Goal: Information Seeking & Learning: Learn about a topic

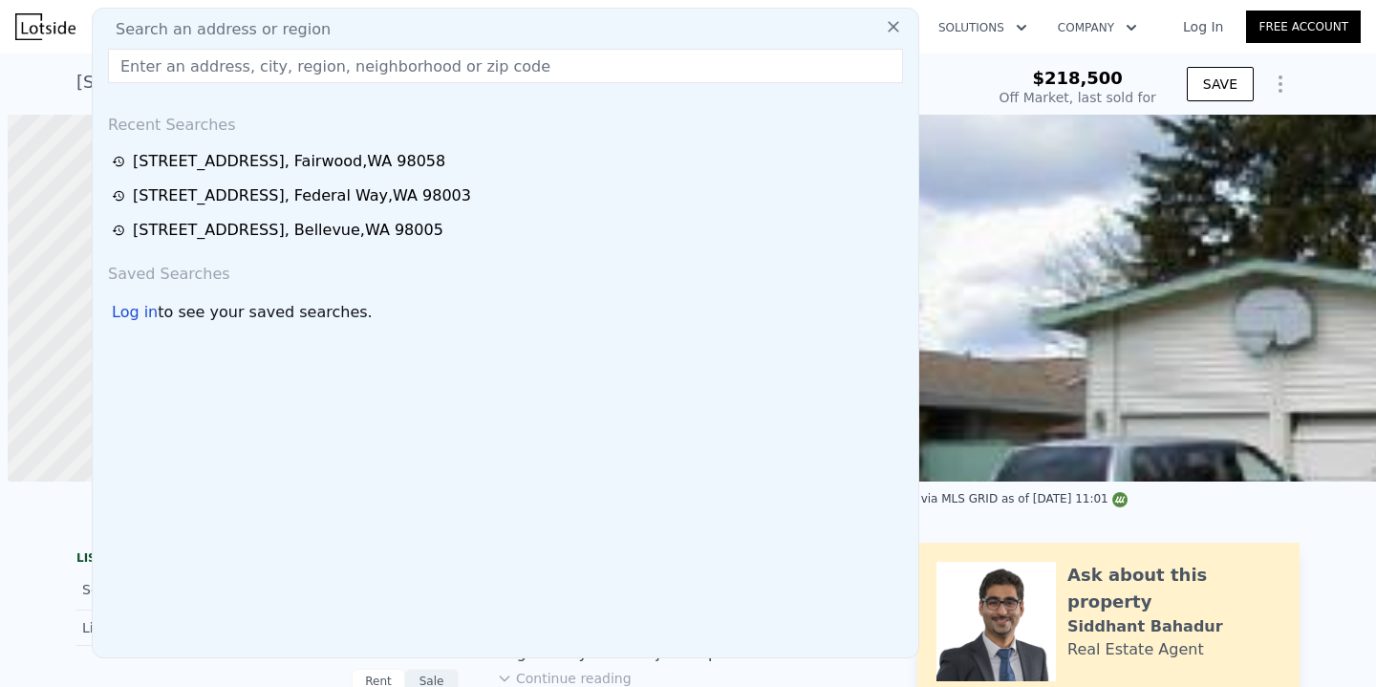
scroll to position [0, 8]
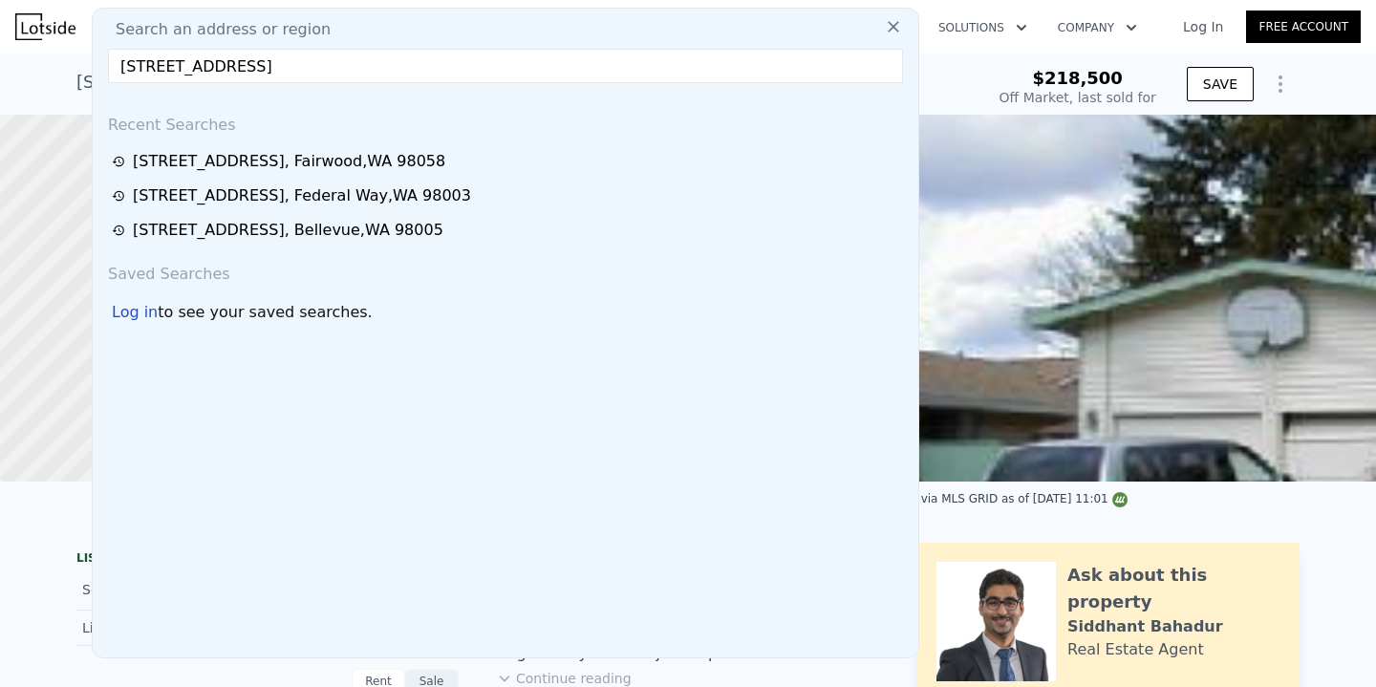
type input "[STREET_ADDRESS]"
type input "$ 706,000"
type input "$ 418,766"
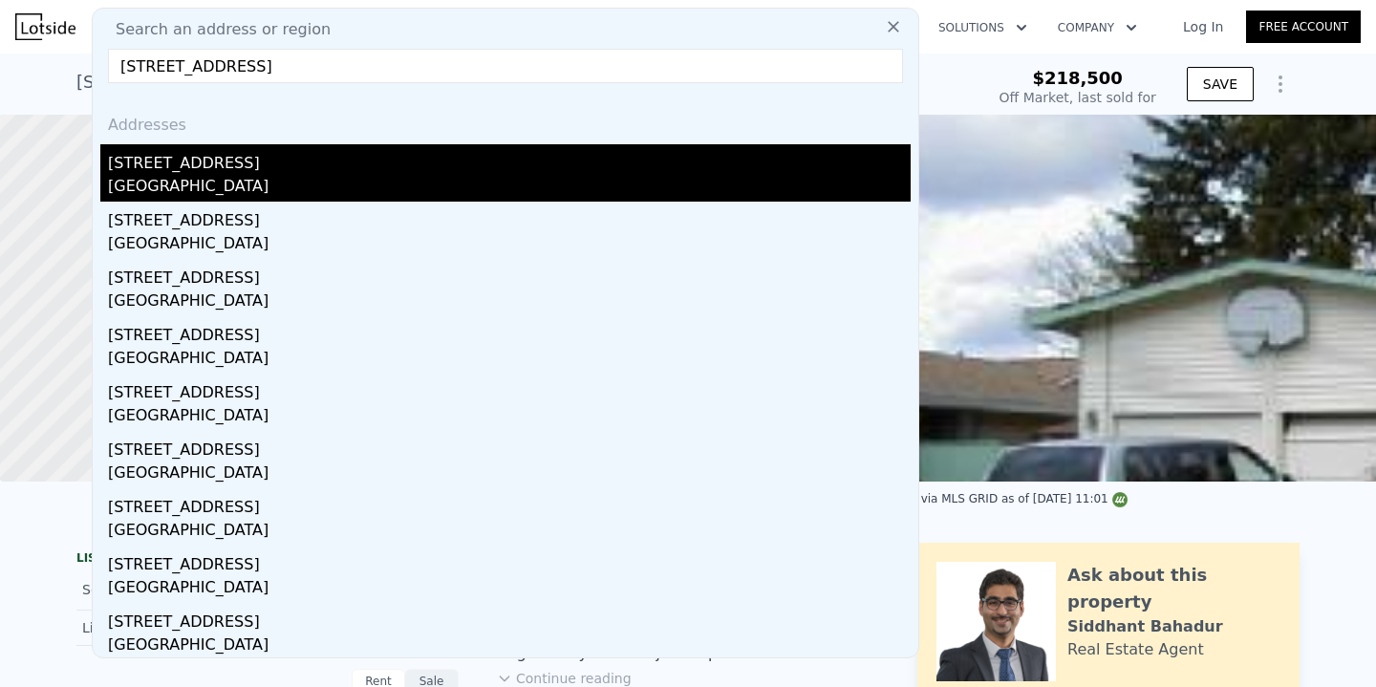
type input "[STREET_ADDRESS]"
click at [302, 155] on div "[STREET_ADDRESS]" at bounding box center [509, 159] width 802 height 31
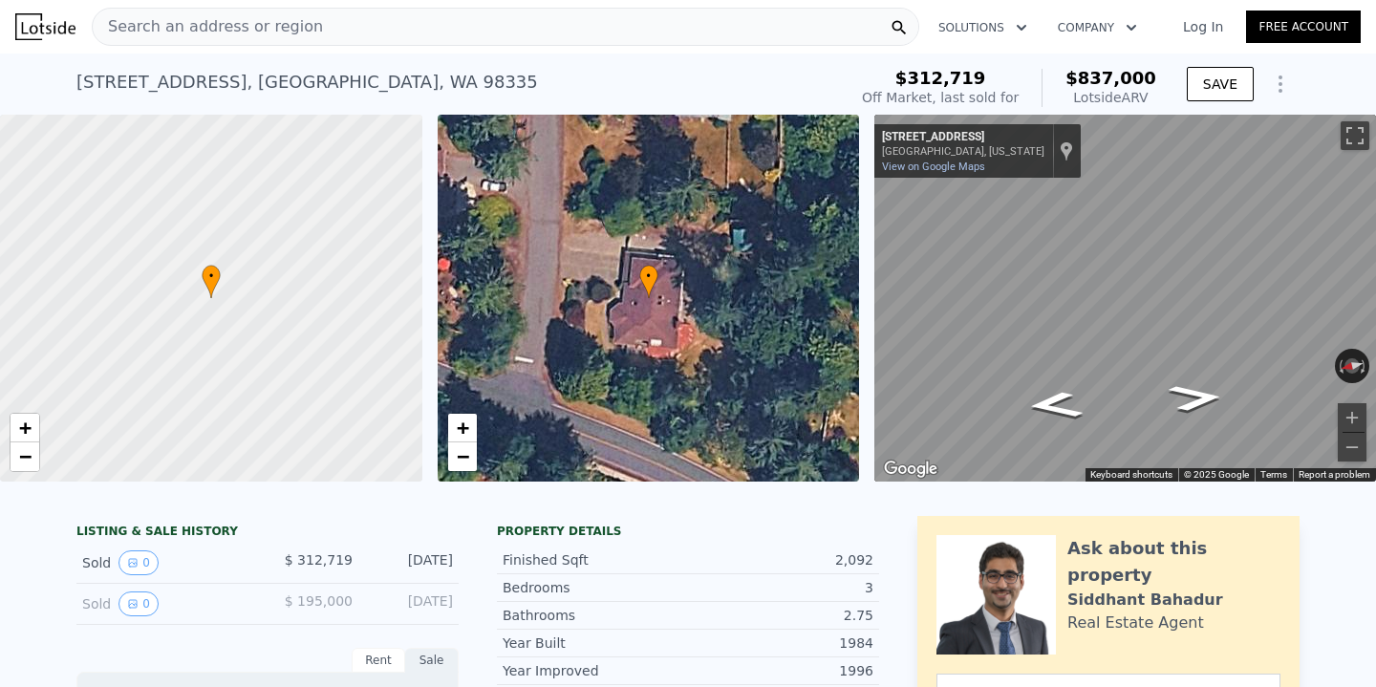
click at [368, 7] on div "Search an address or region Solutions Company Open main menu Log In Free Account" at bounding box center [687, 27] width 1345 height 46
click at [362, 32] on div "Search an address or region" at bounding box center [505, 27] width 827 height 38
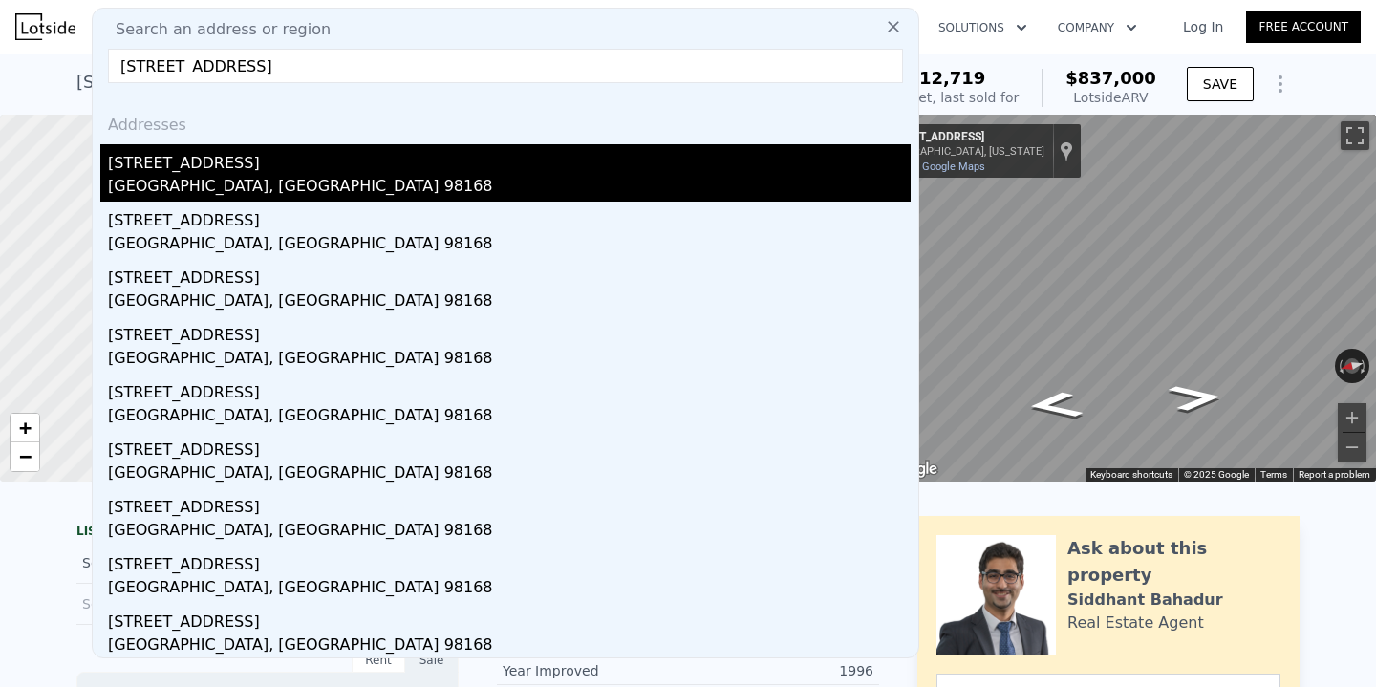
type input "[STREET_ADDRESS]"
click at [337, 185] on div "[GEOGRAPHIC_DATA], [GEOGRAPHIC_DATA] 98168" at bounding box center [509, 188] width 802 height 27
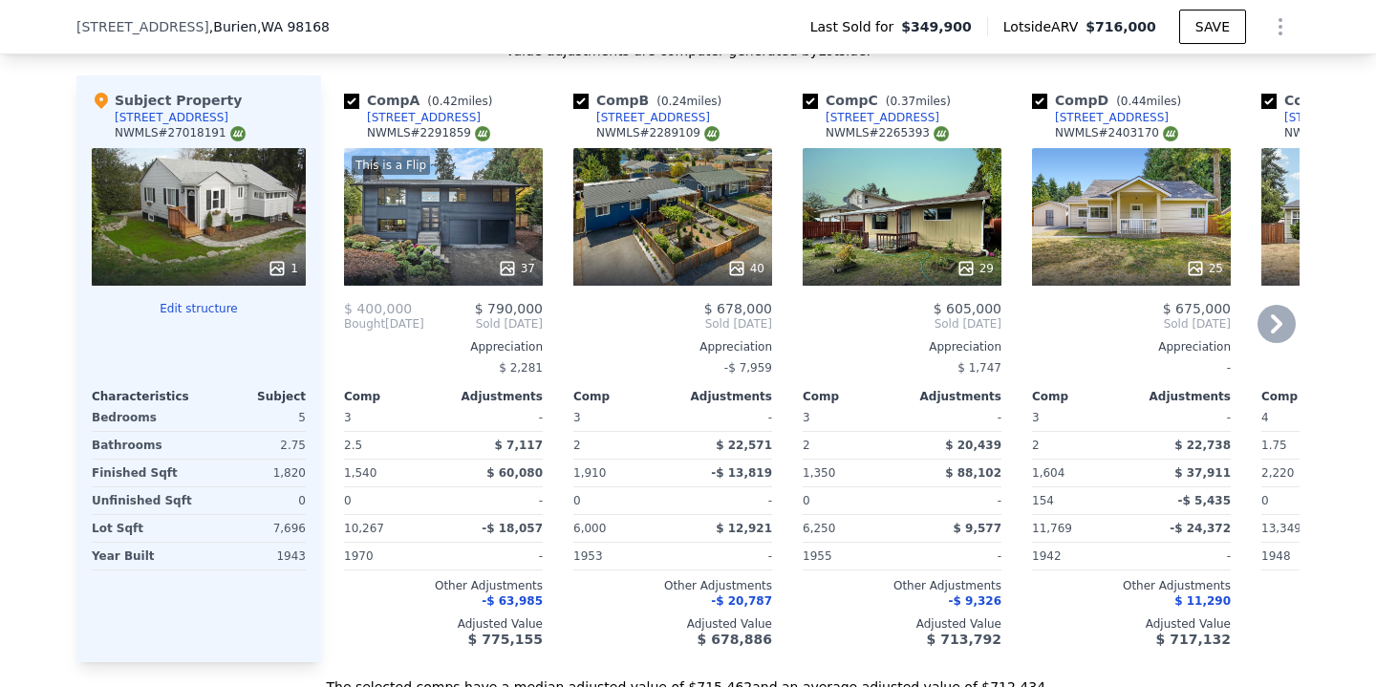
scroll to position [2085, 0]
click at [1273, 327] on icon at bounding box center [1276, 322] width 11 height 19
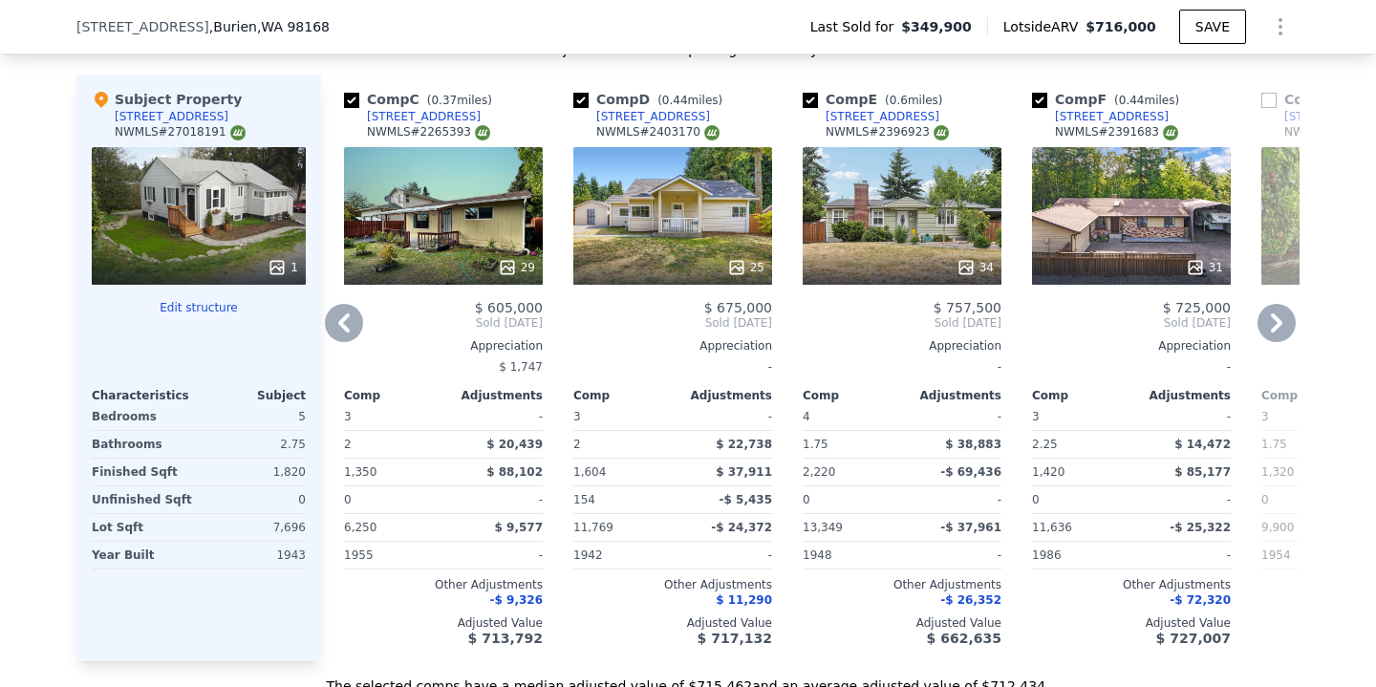
click at [1273, 327] on icon at bounding box center [1276, 322] width 11 height 19
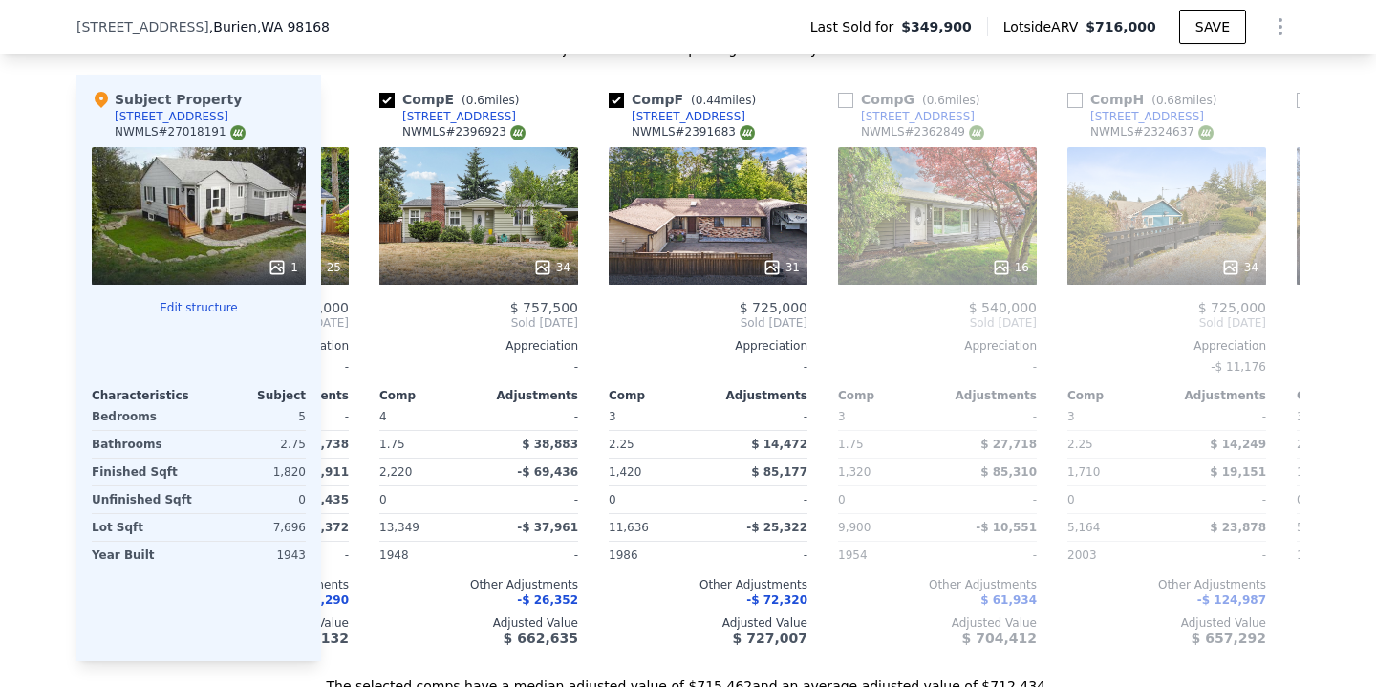
scroll to position [0, 917]
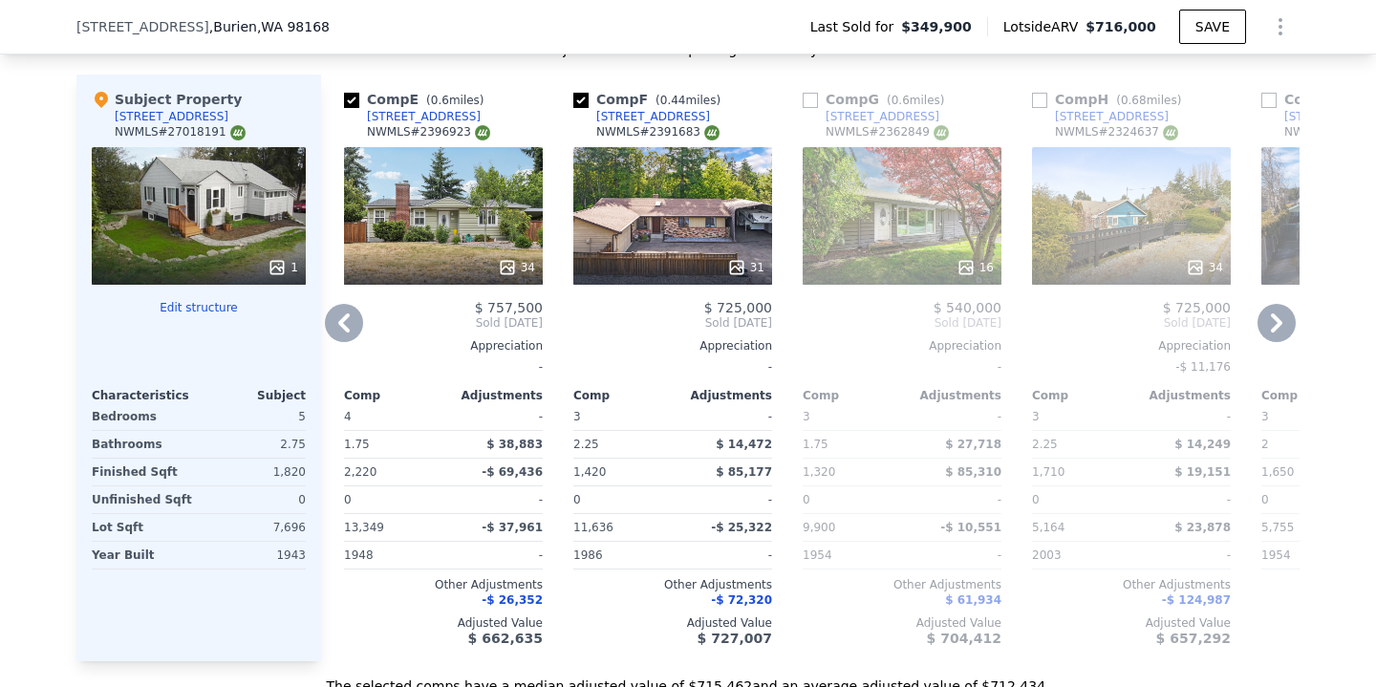
click at [340, 331] on icon at bounding box center [344, 323] width 38 height 38
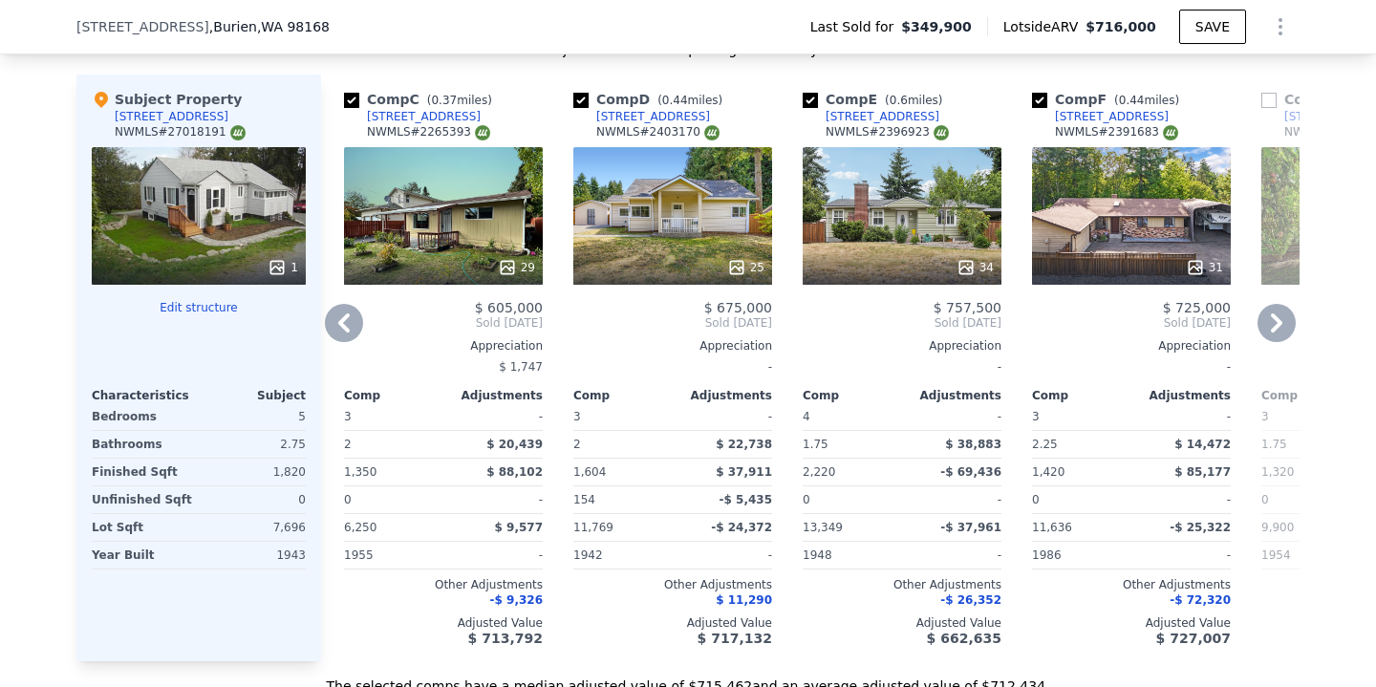
click at [340, 331] on icon at bounding box center [344, 323] width 38 height 38
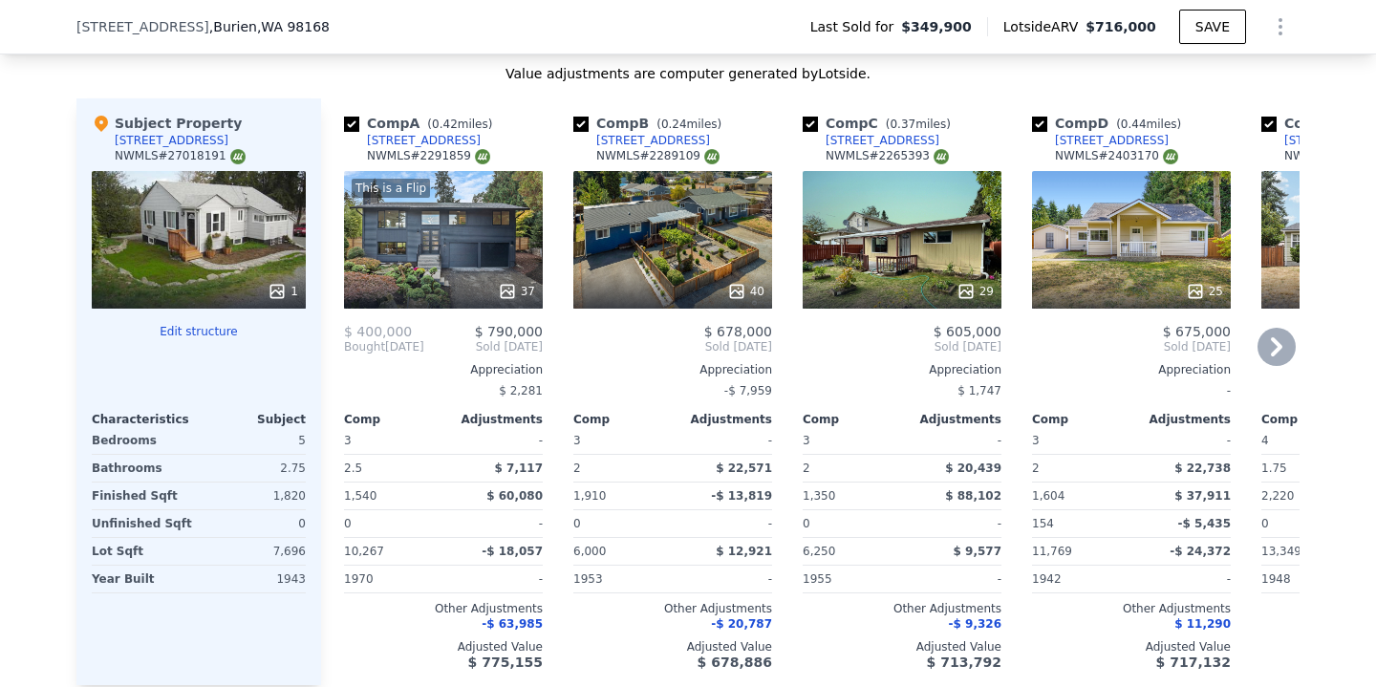
scroll to position [2055, 0]
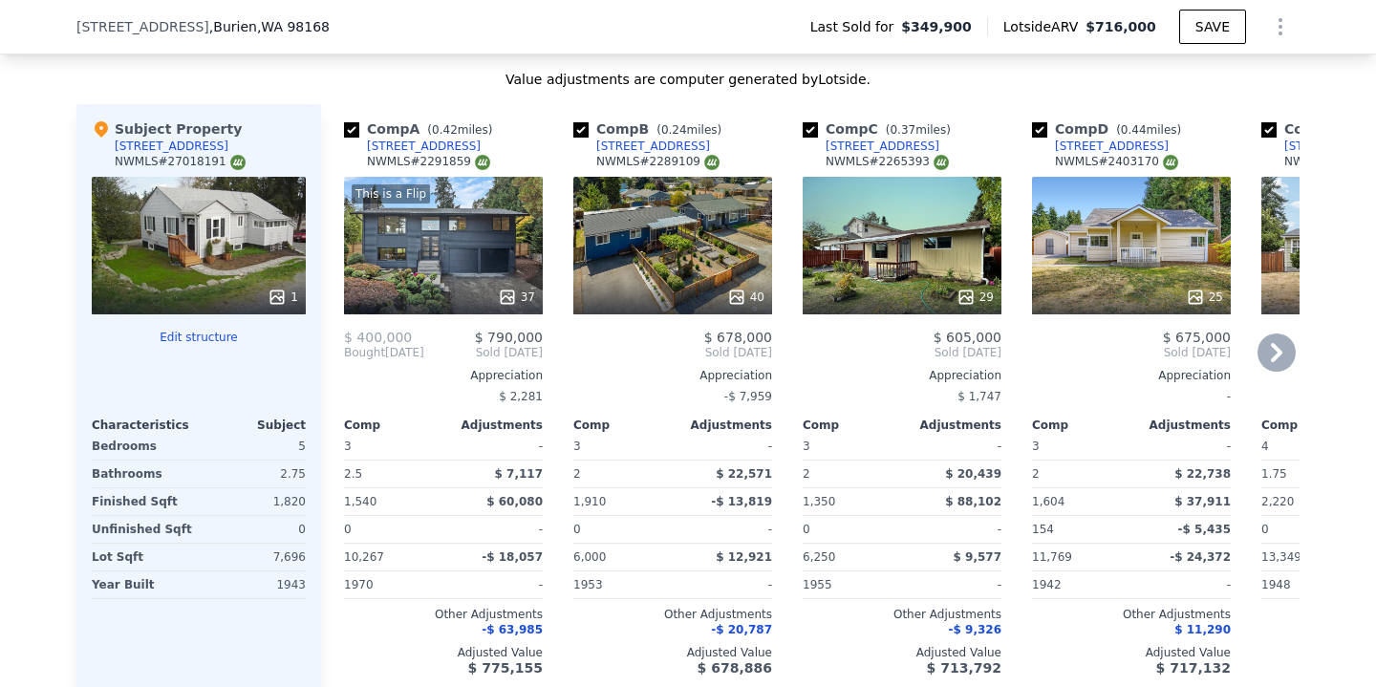
click at [1271, 346] on icon at bounding box center [1276, 352] width 38 height 38
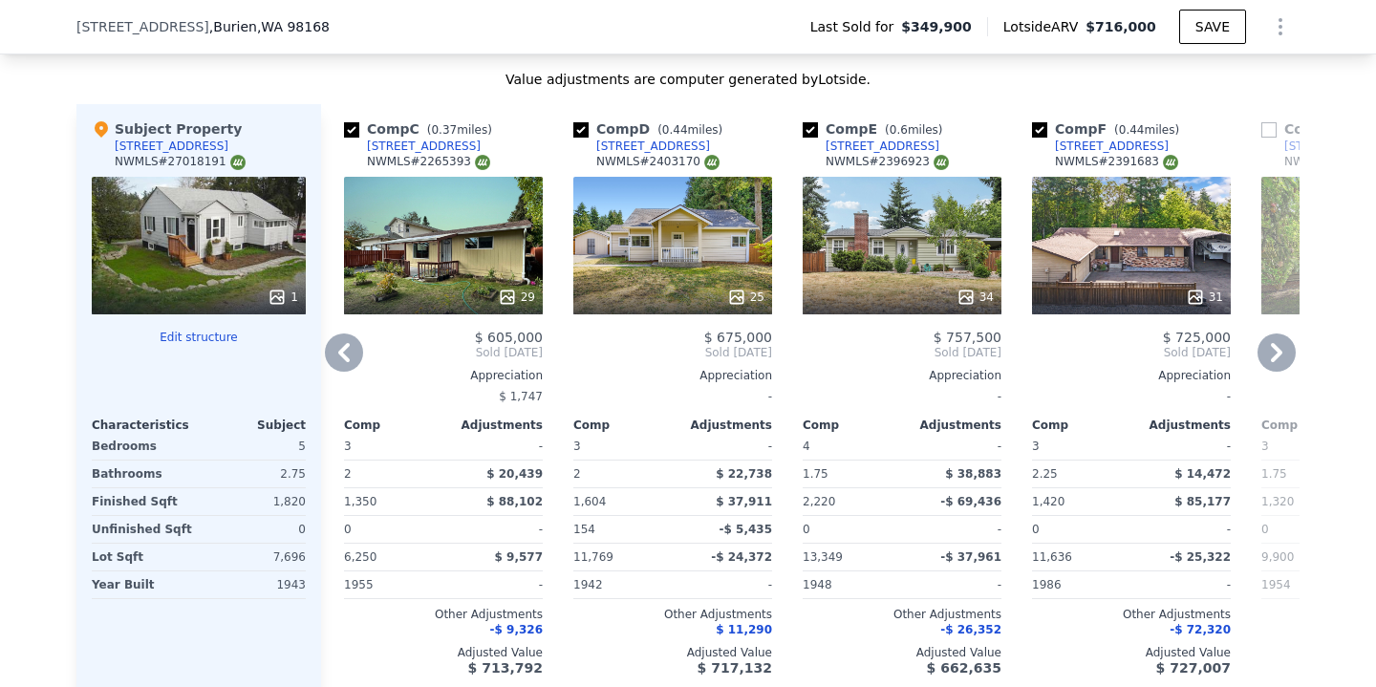
click at [1271, 346] on icon at bounding box center [1276, 352] width 38 height 38
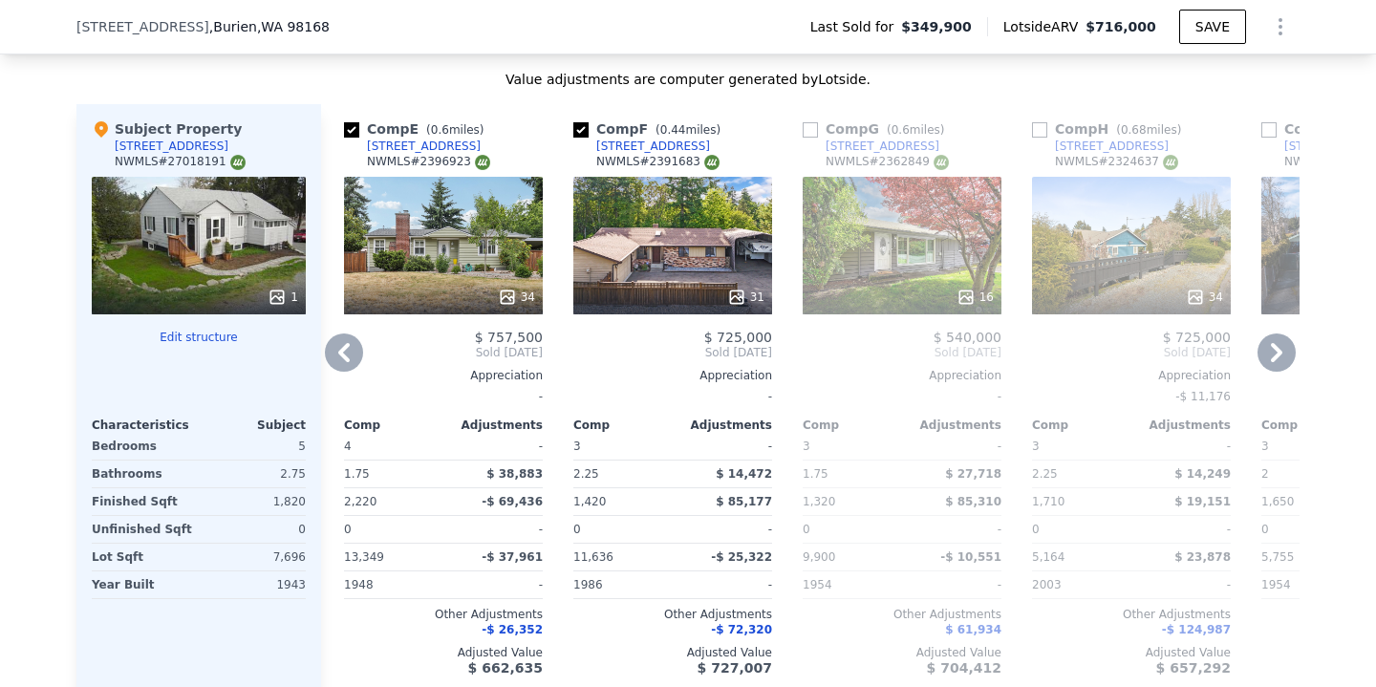
click at [1271, 346] on icon at bounding box center [1276, 352] width 38 height 38
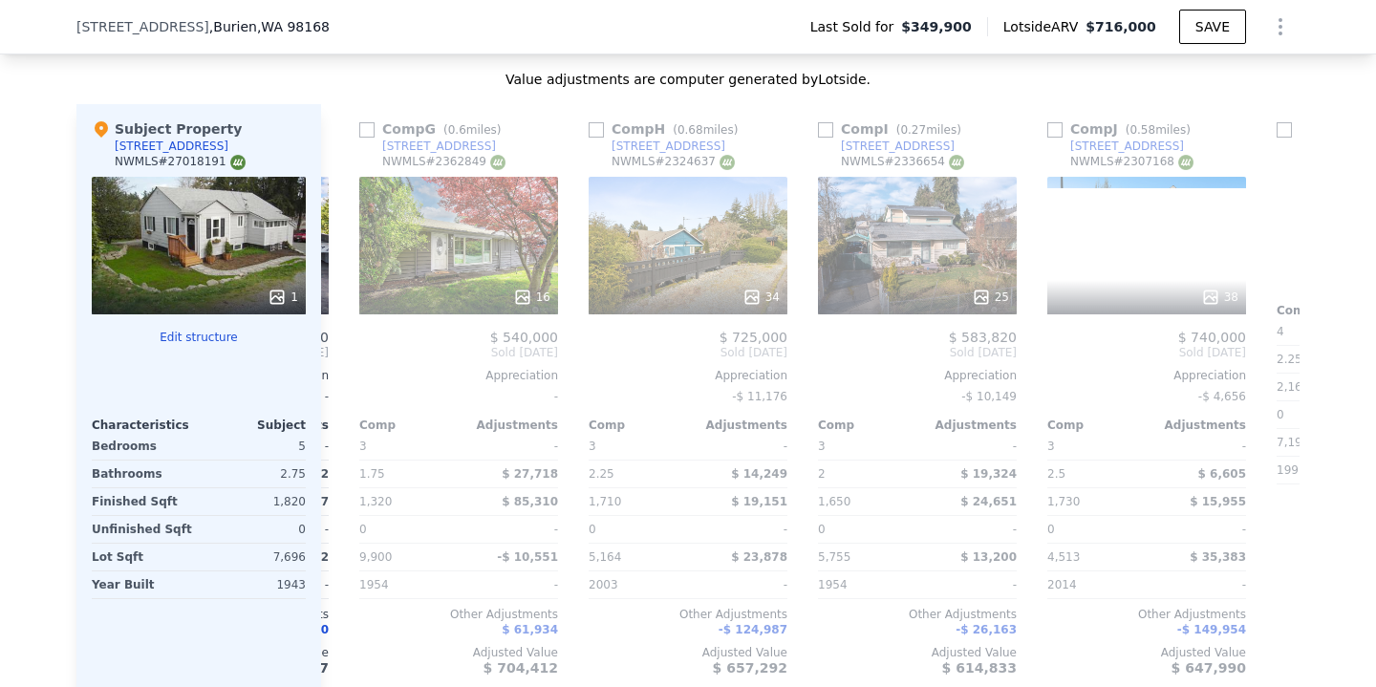
scroll to position [0, 1376]
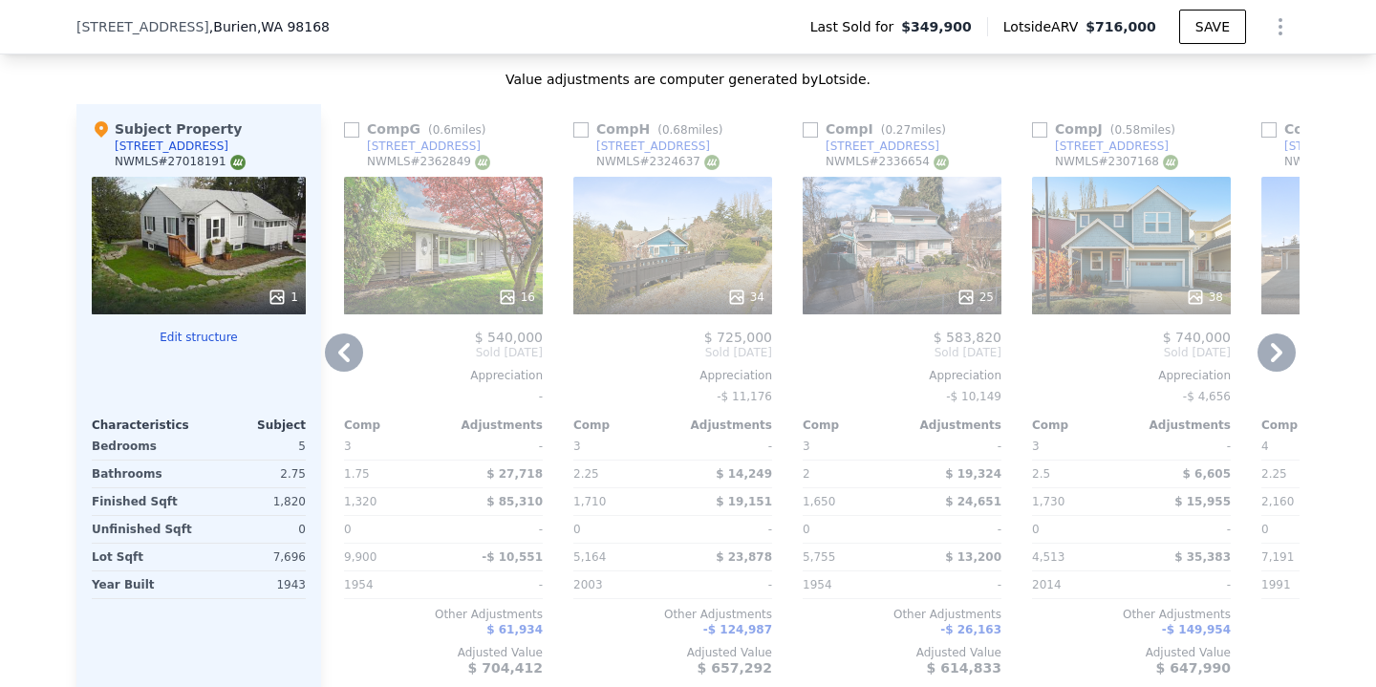
click at [1271, 346] on icon at bounding box center [1276, 352] width 38 height 38
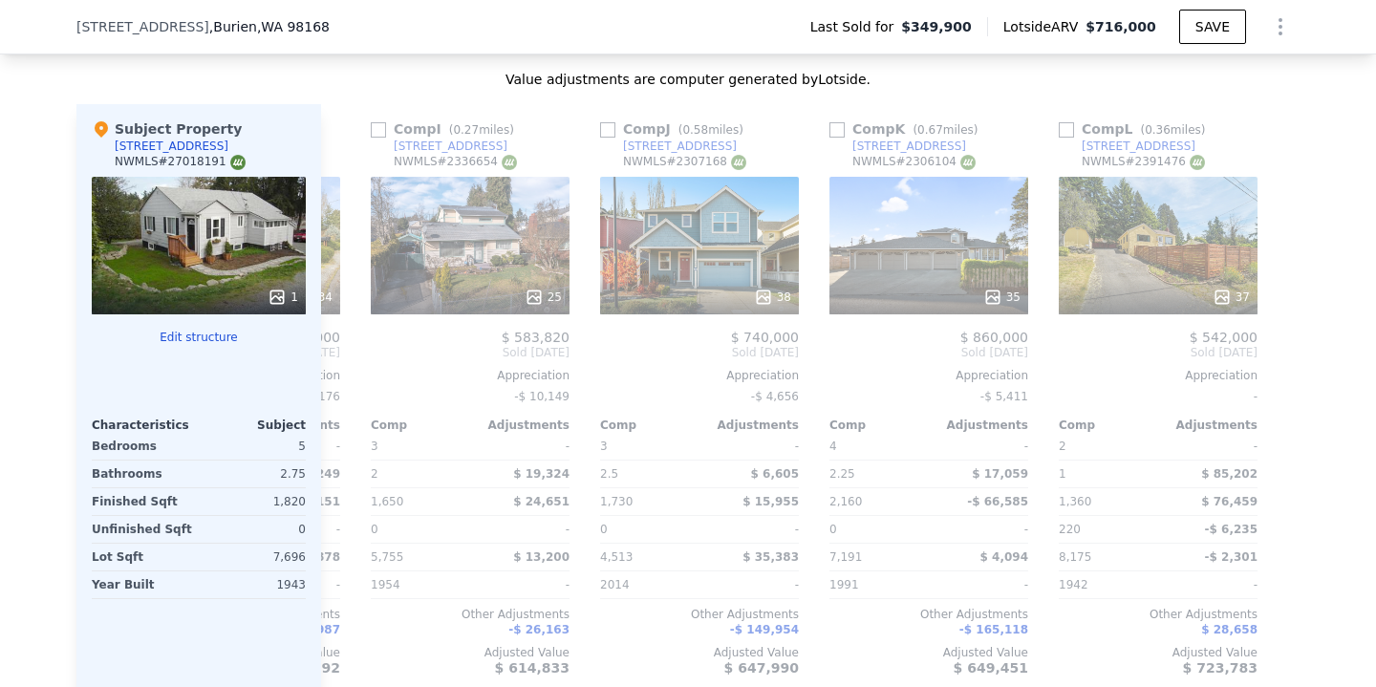
scroll to position [0, 1819]
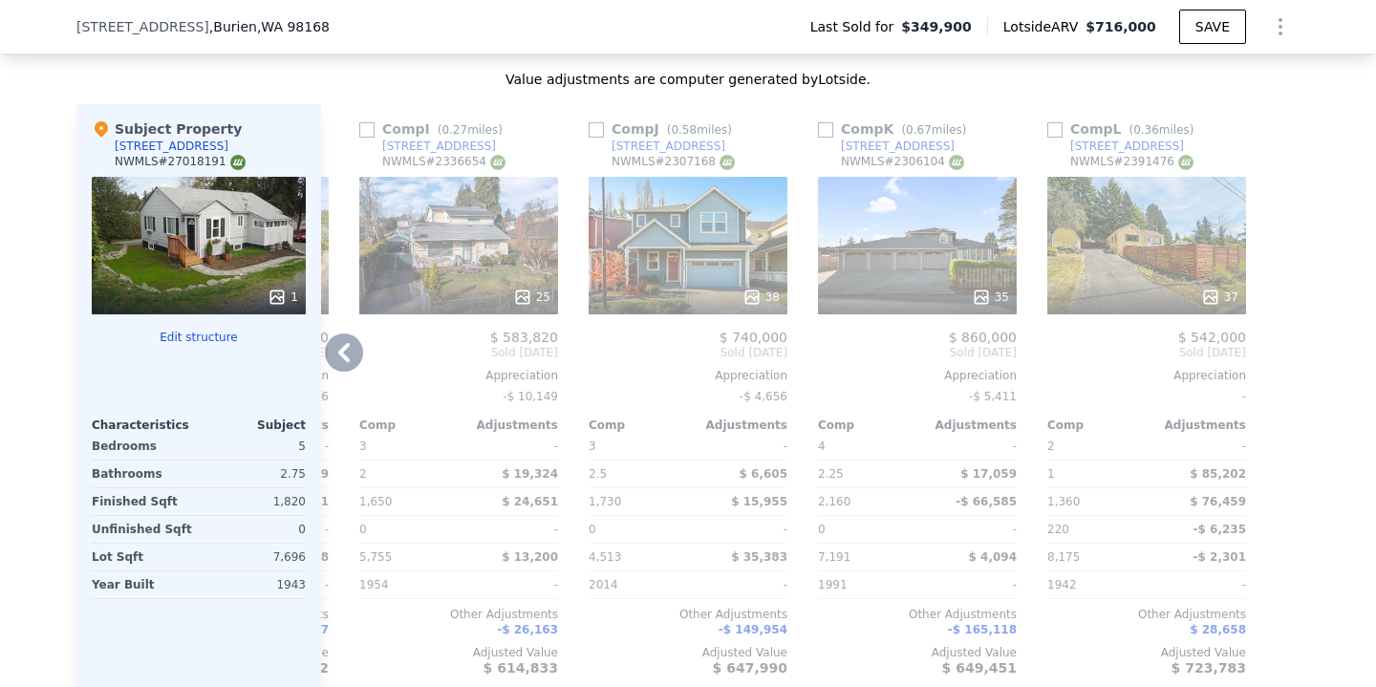
click at [336, 352] on icon at bounding box center [344, 352] width 38 height 38
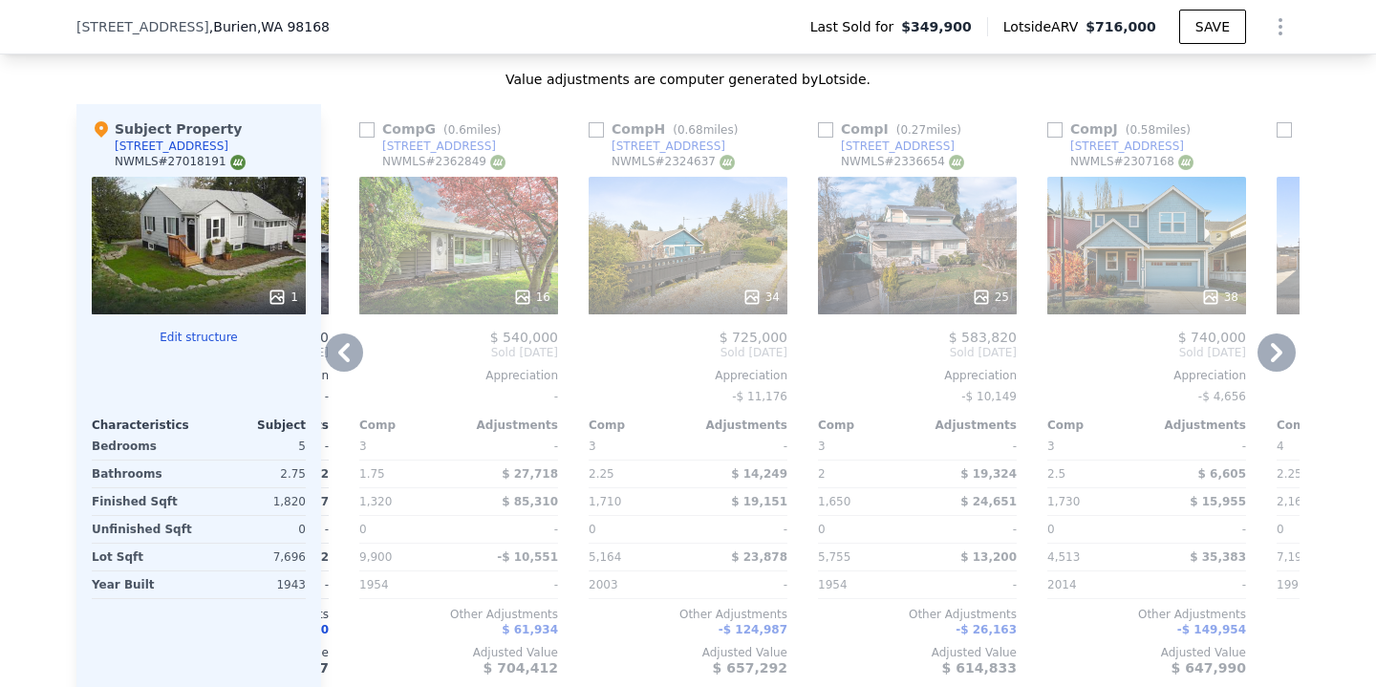
click at [342, 353] on icon at bounding box center [343, 352] width 11 height 19
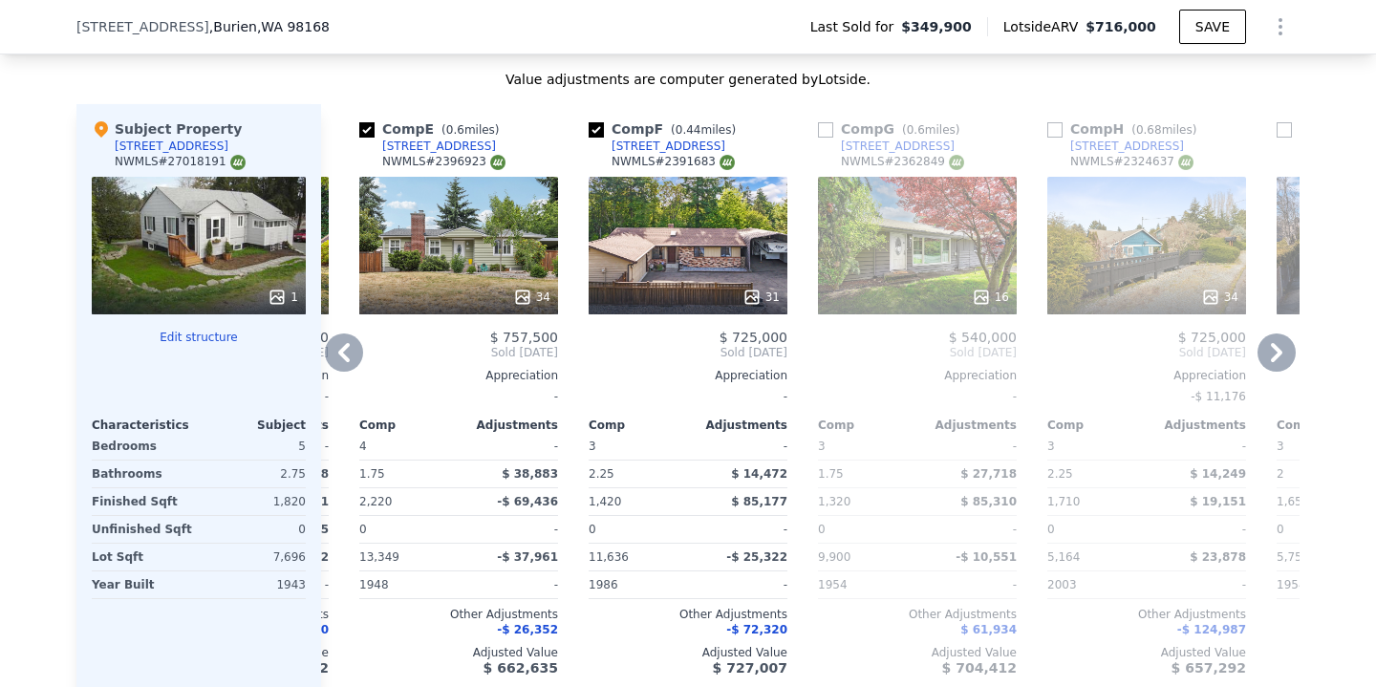
click at [342, 353] on icon at bounding box center [343, 352] width 11 height 19
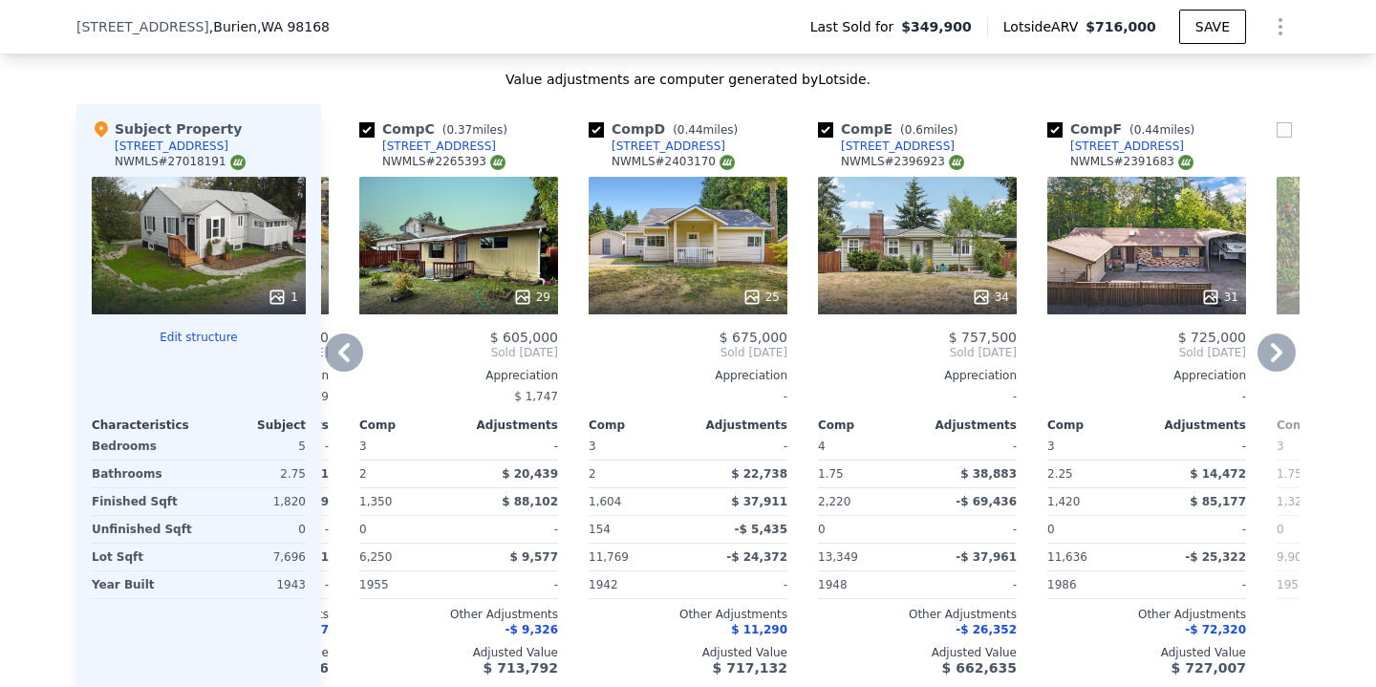
click at [342, 353] on icon at bounding box center [343, 352] width 11 height 19
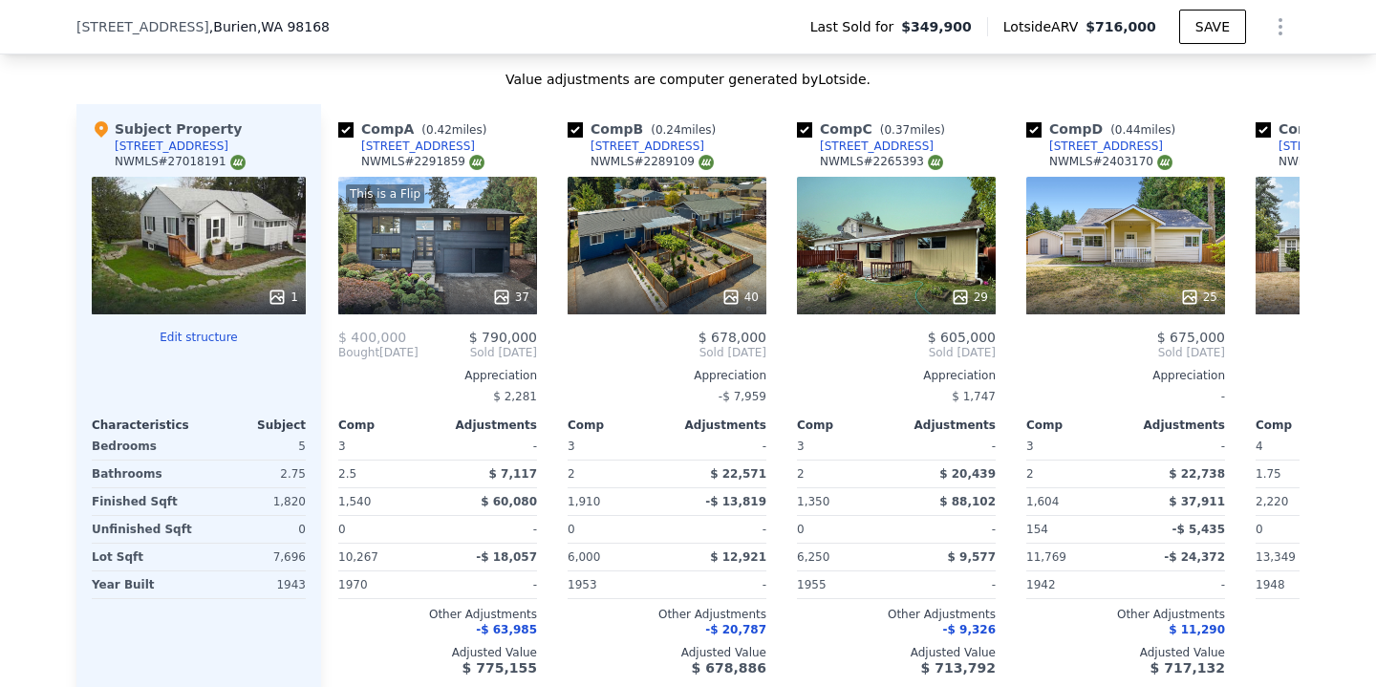
scroll to position [0, 0]
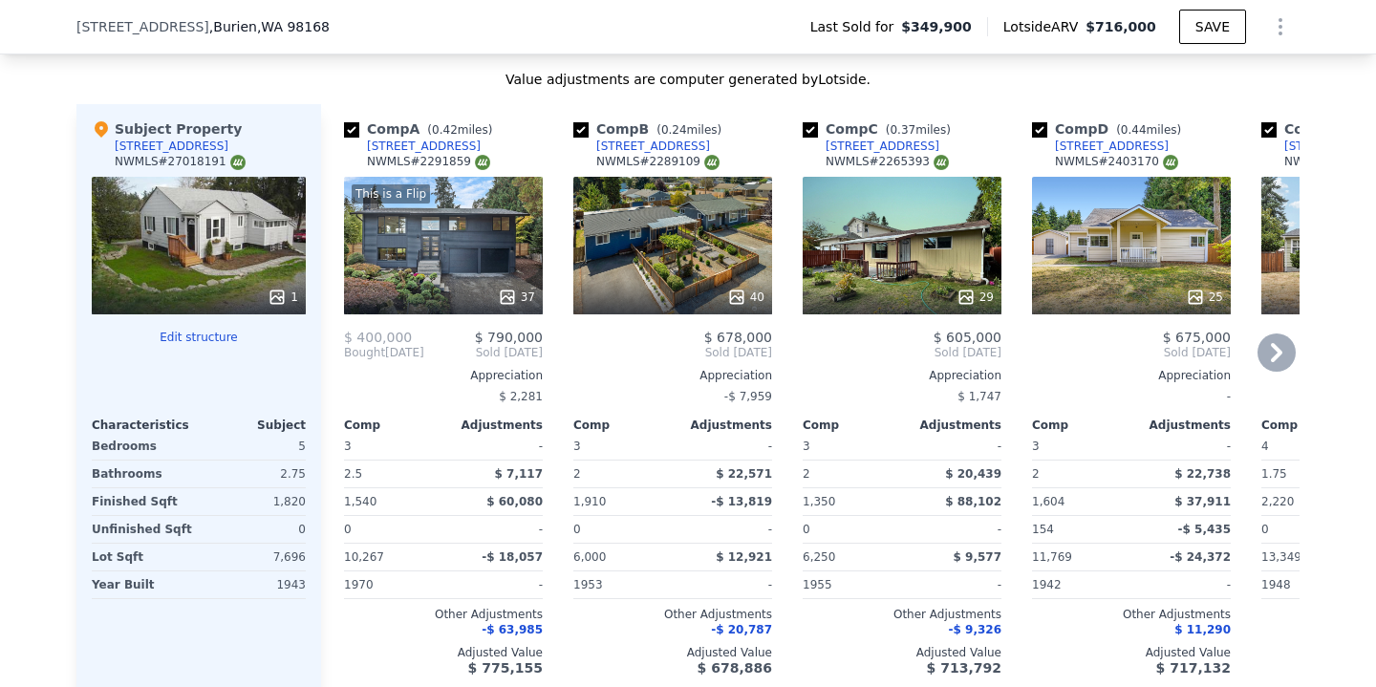
click at [342, 353] on div "Comp A ( 0.42 miles) [STREET_ADDRESS] # 2291859 This is a Flip 37 $ 400,000 $ 7…" at bounding box center [443, 397] width 214 height 587
